Goal: Navigation & Orientation: Find specific page/section

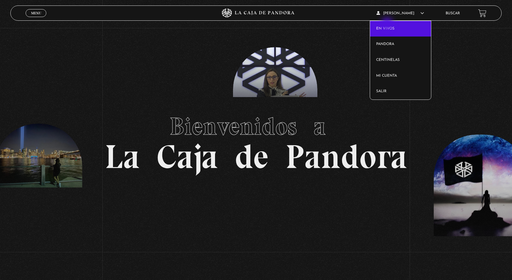
click at [388, 24] on link "En vivos" at bounding box center [400, 29] width 61 height 16
click at [395, 26] on link "En vivos" at bounding box center [400, 29] width 61 height 16
